Goal: Transaction & Acquisition: Subscribe to service/newsletter

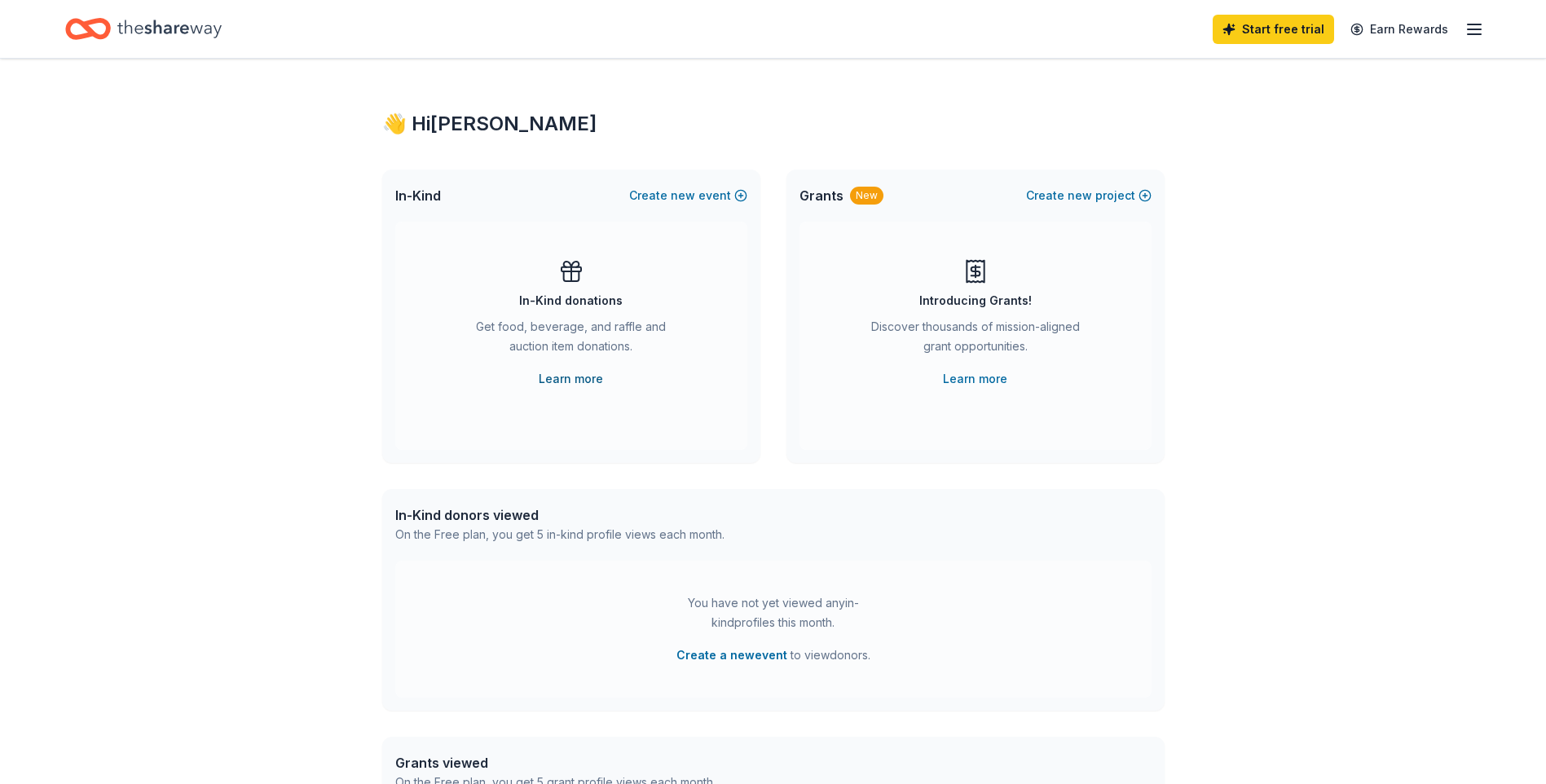
click at [579, 375] on link "Learn more" at bounding box center [571, 378] width 65 height 19
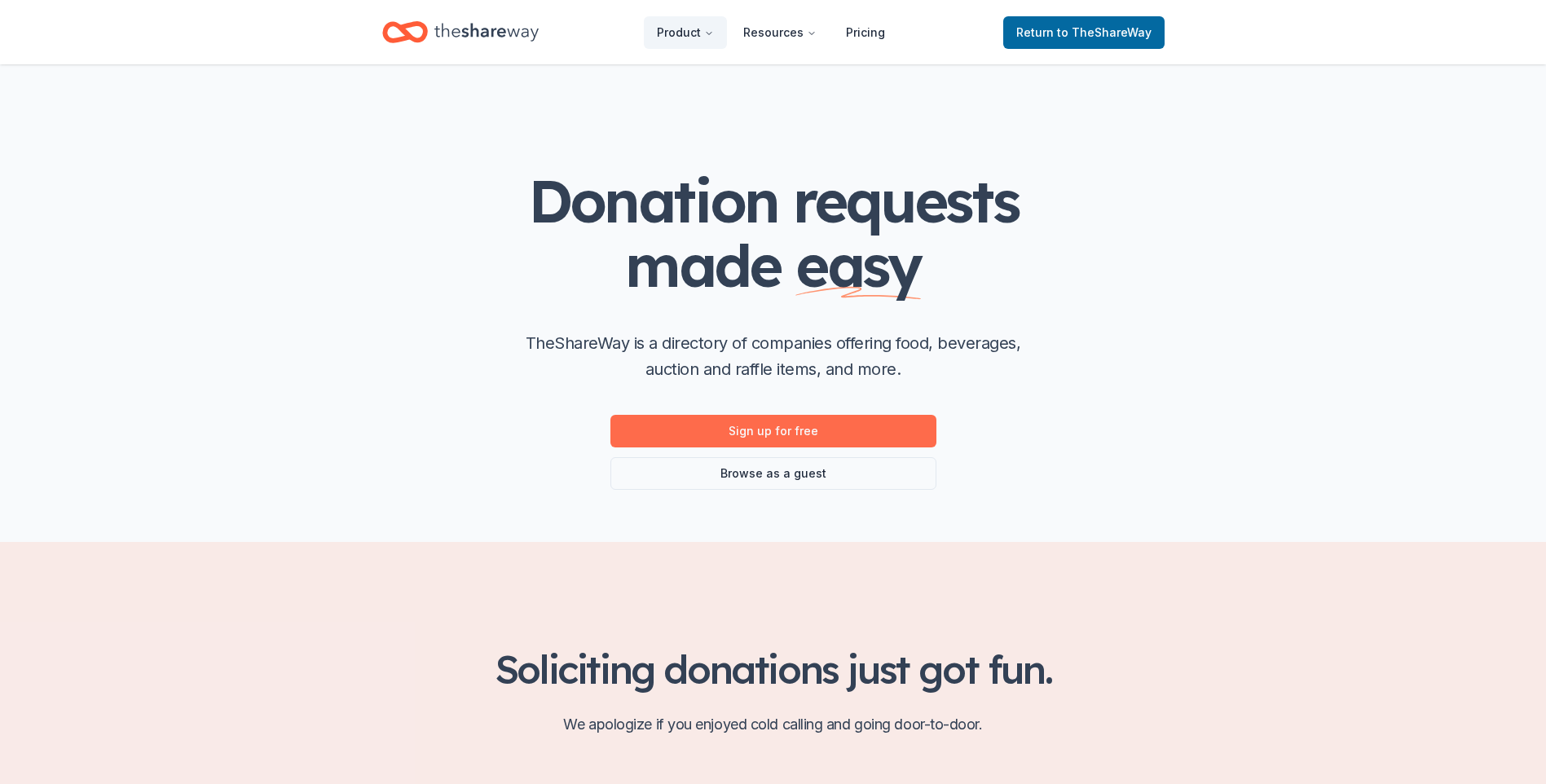
click at [793, 436] on link "Sign up for free" at bounding box center [773, 430] width 326 height 33
click at [763, 470] on link "Browse as a guest" at bounding box center [773, 473] width 326 height 33
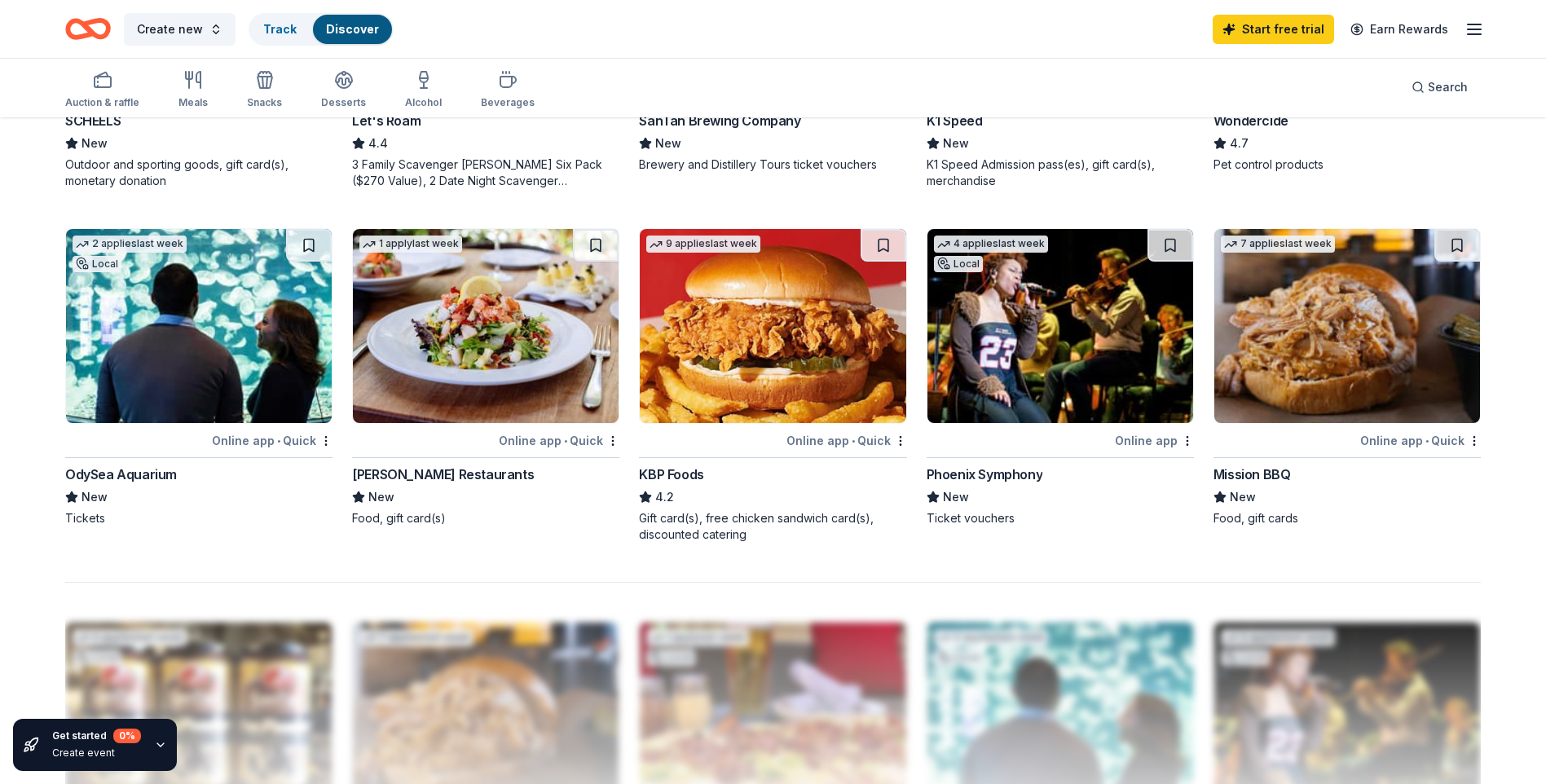
scroll to position [1373, 0]
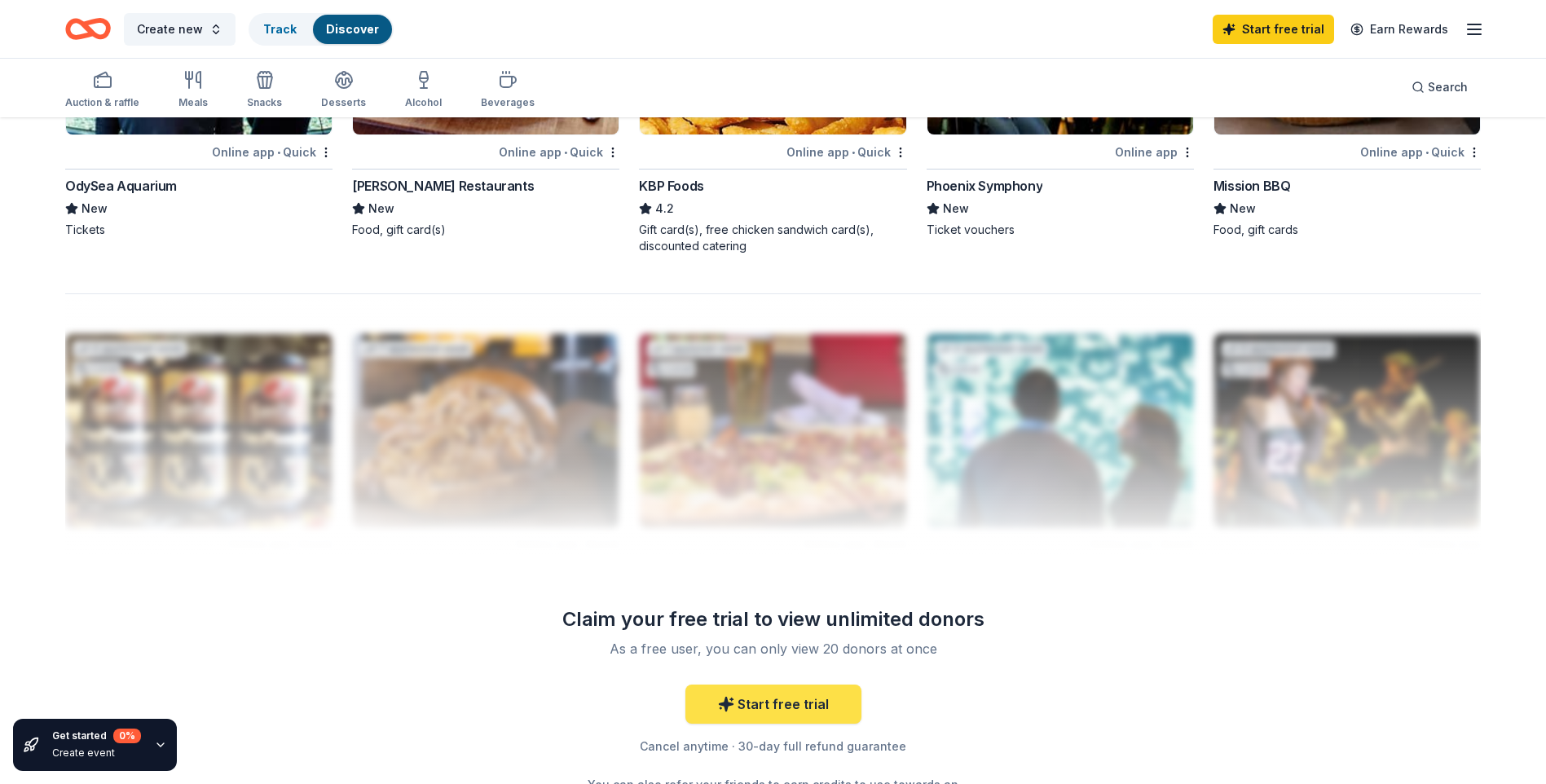
click at [750, 689] on link "Start free trial" at bounding box center [773, 703] width 176 height 39
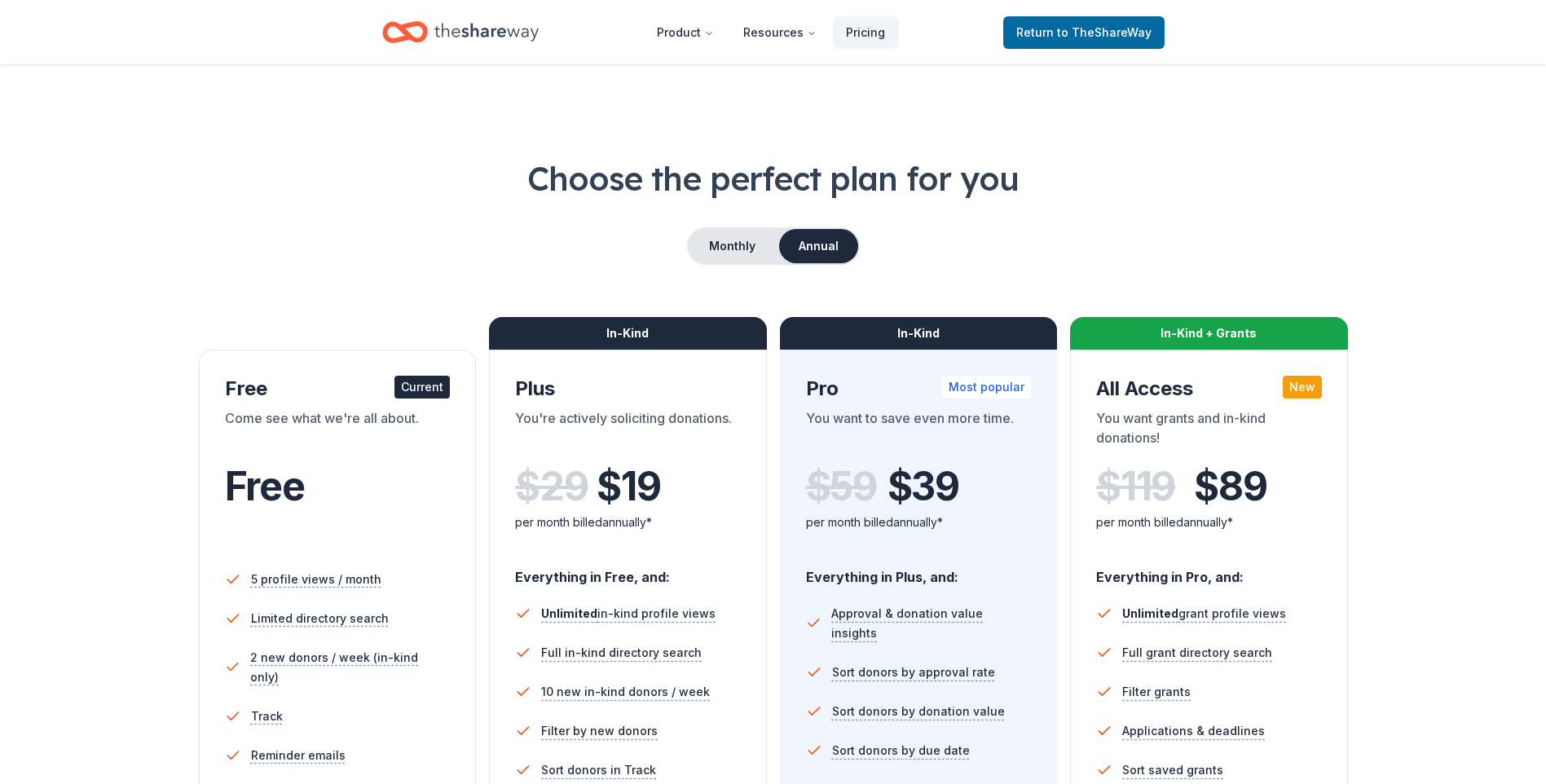
click at [1498, 472] on div "Choose the perfect plan for you Monthly Annual Free Current Come see what we're…" at bounding box center [773, 690] width 1546 height 1069
